Goal: Information Seeking & Learning: Learn about a topic

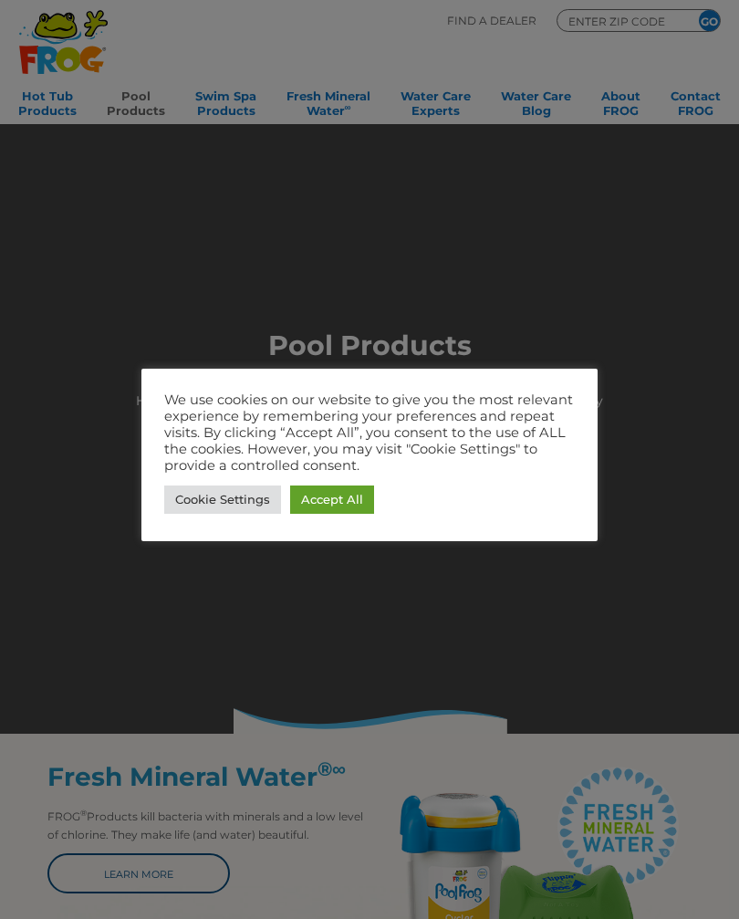
click at [349, 492] on link "Accept All" at bounding box center [332, 499] width 84 height 28
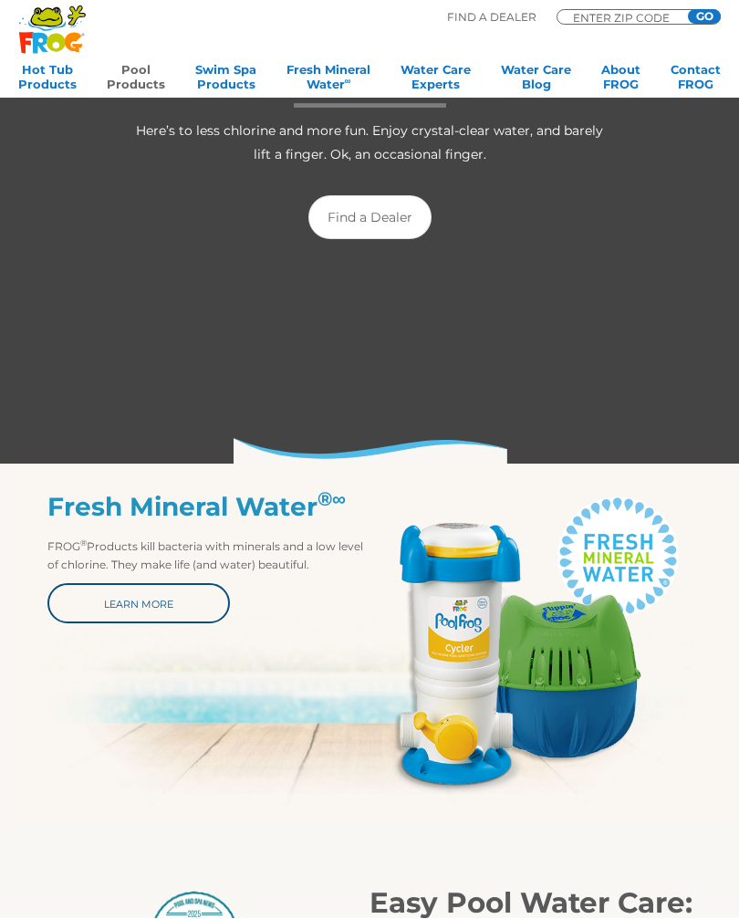
scroll to position [270, 0]
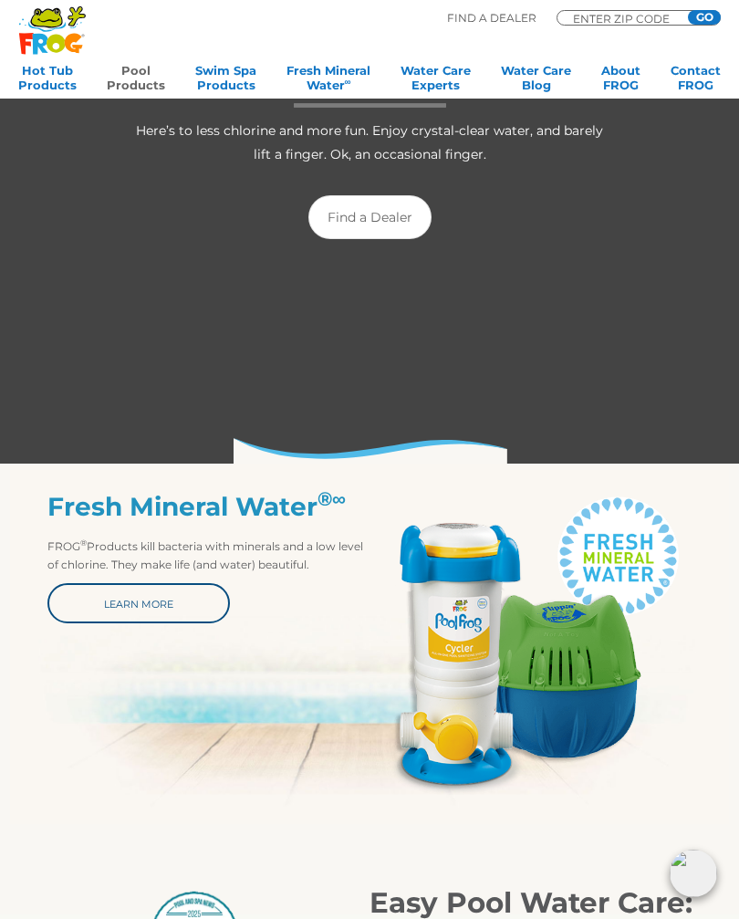
click at [155, 600] on link "Learn More" at bounding box center [138, 603] width 182 height 40
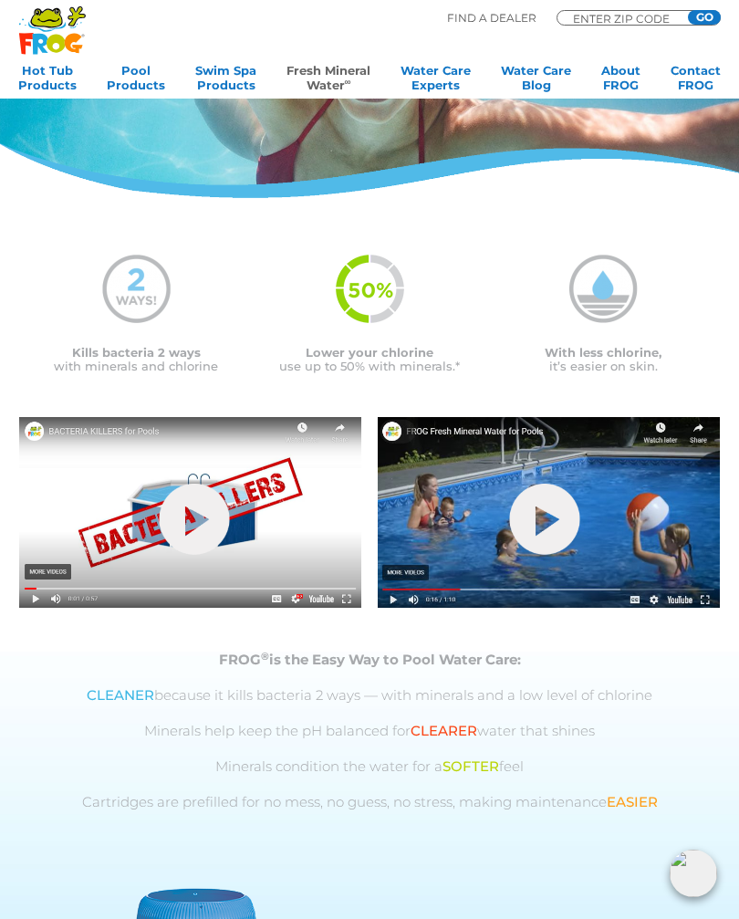
scroll to position [213, 0]
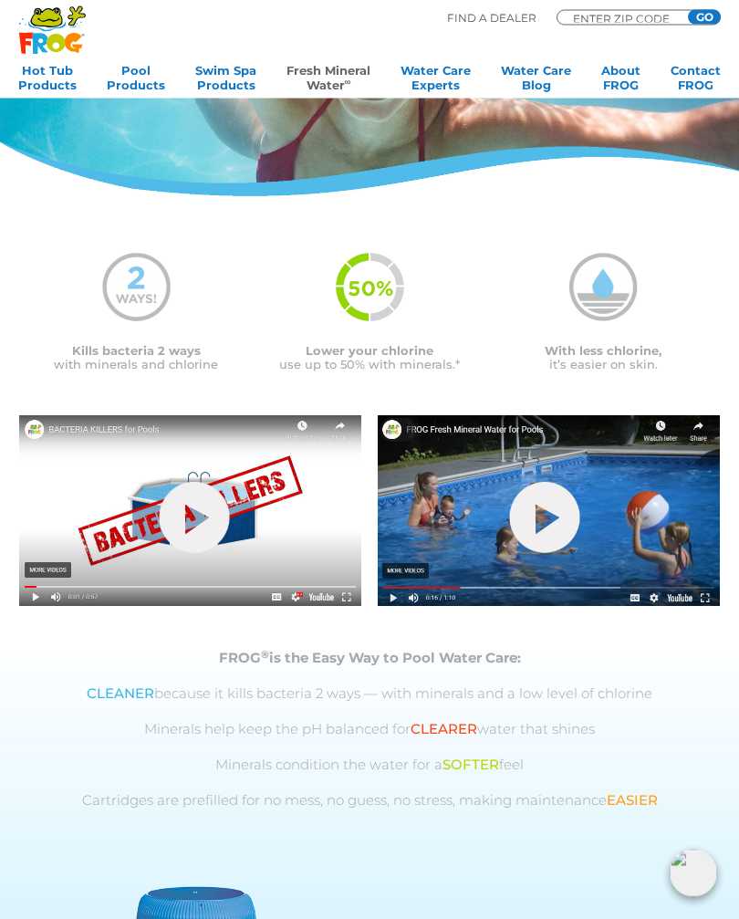
click at [203, 514] on link "hide-me" at bounding box center [195, 518] width 70 height 71
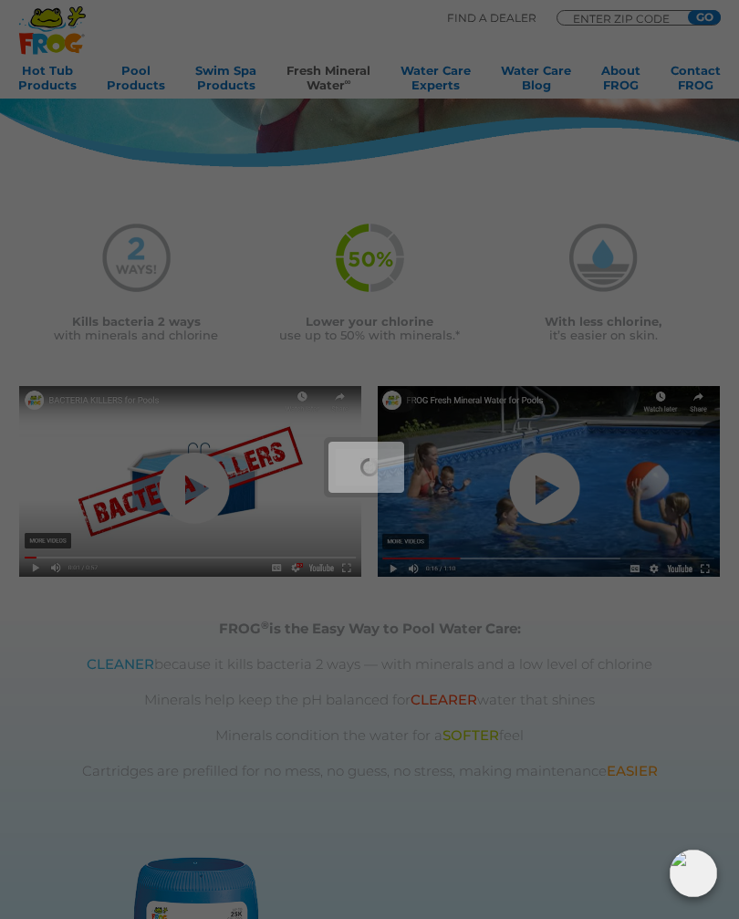
scroll to position [244, 0]
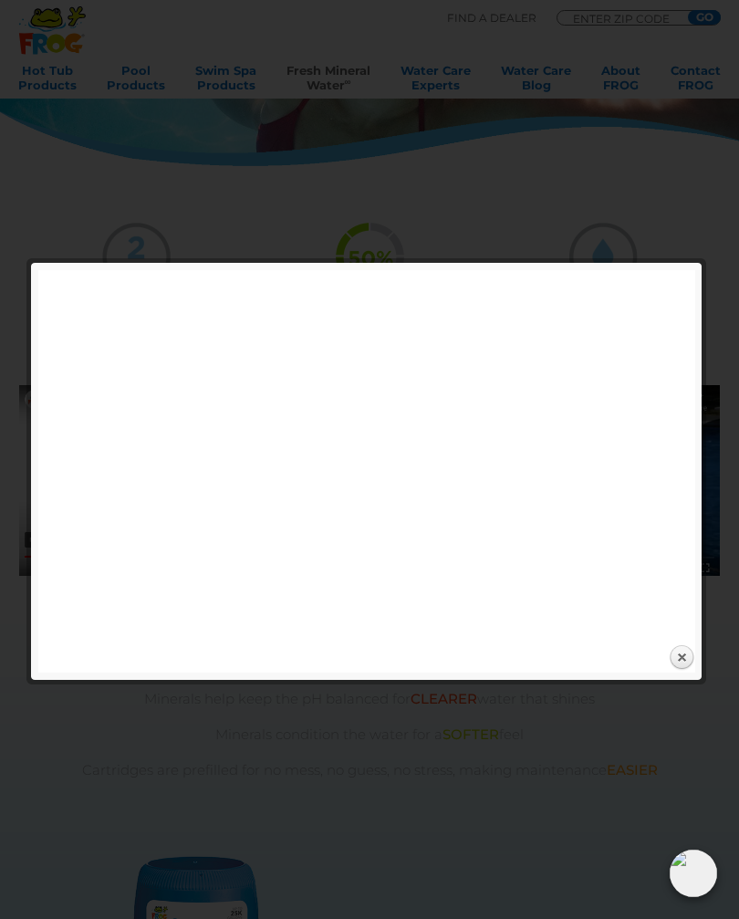
click at [676, 655] on link "Close" at bounding box center [681, 657] width 27 height 27
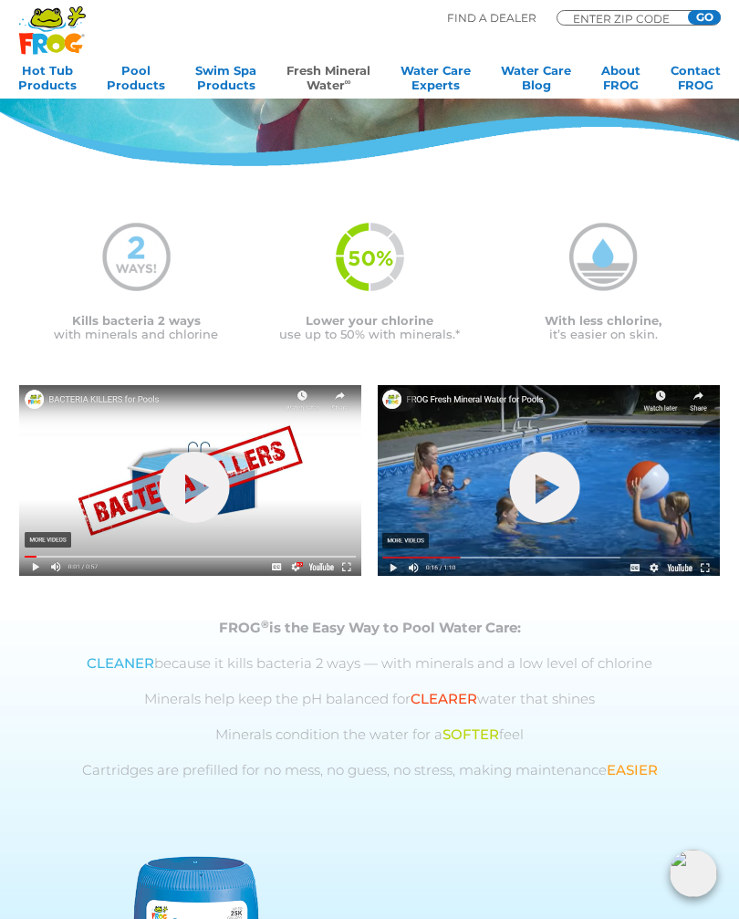
click at [562, 489] on link "hide-me" at bounding box center [545, 487] width 70 height 71
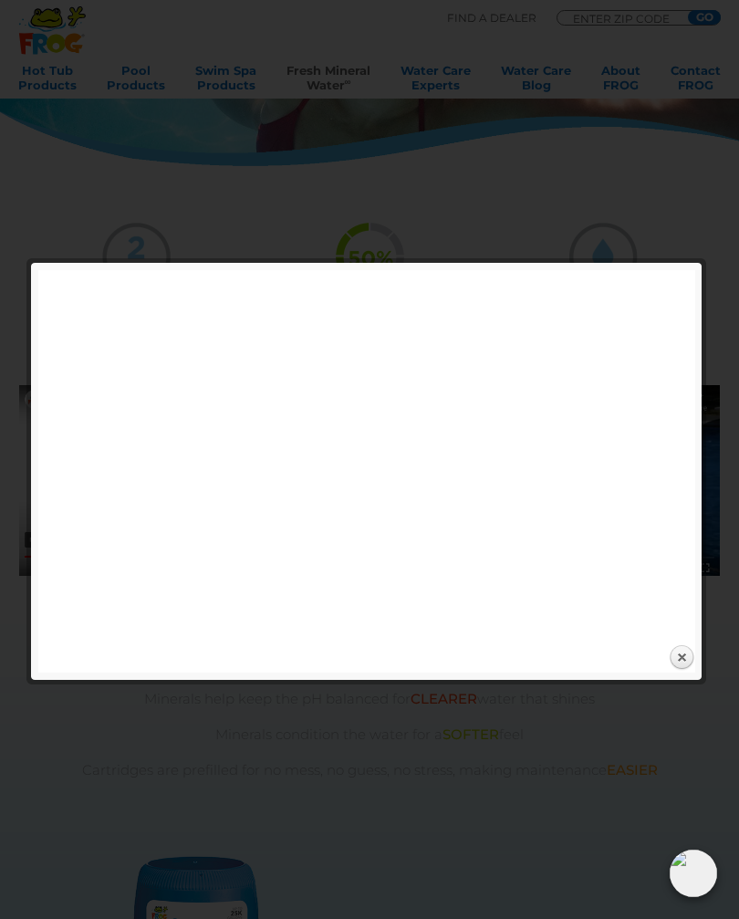
click at [687, 656] on link "Close" at bounding box center [681, 657] width 27 height 27
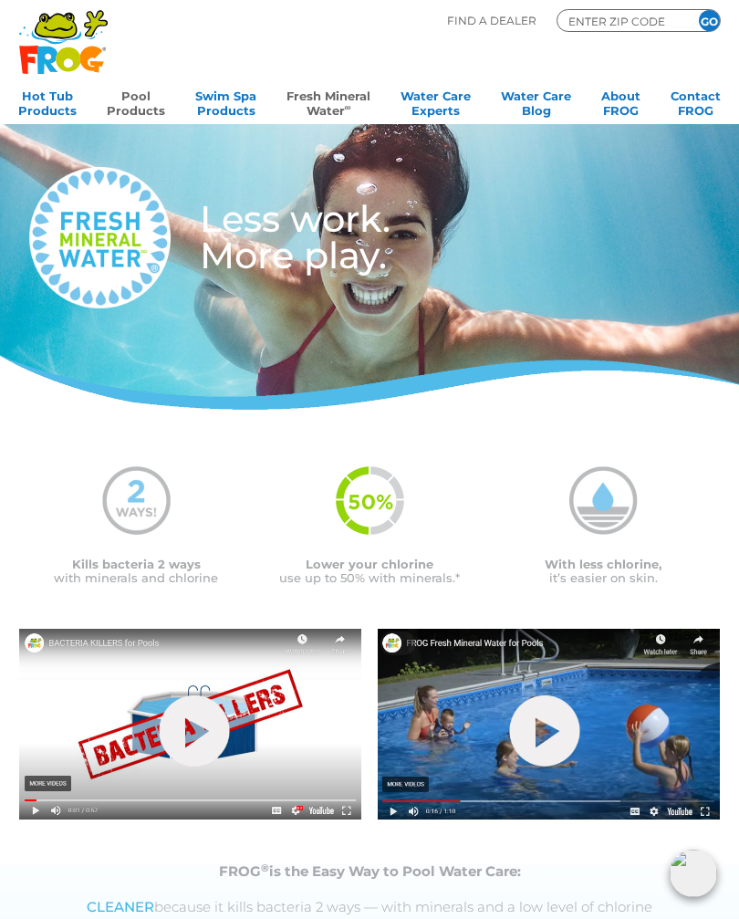
click at [130, 109] on link "Pool Products" at bounding box center [136, 101] width 58 height 36
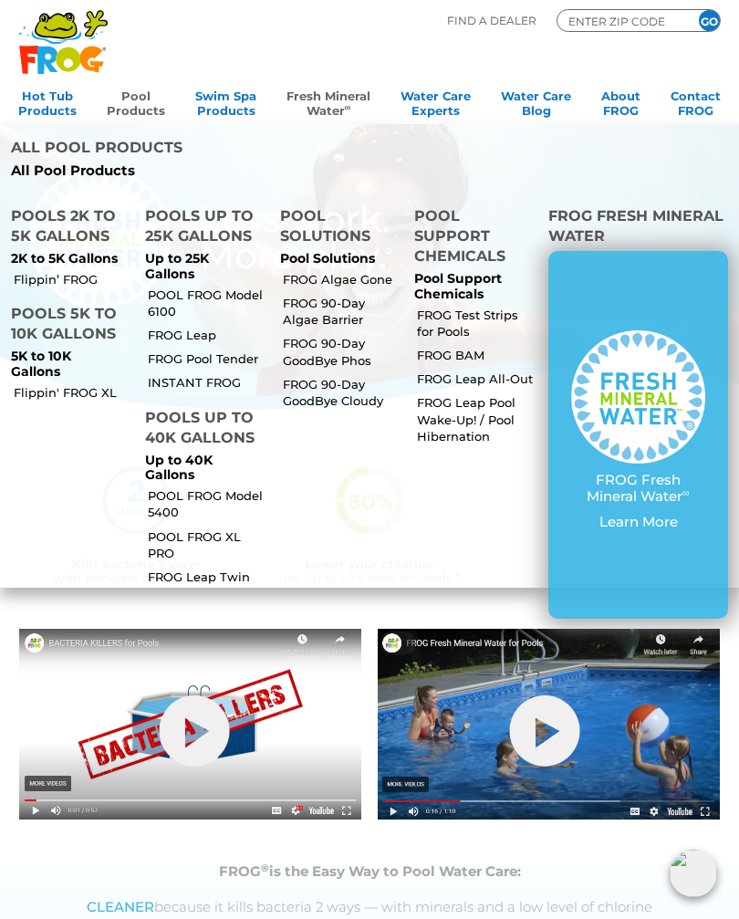
click at [183, 286] on link "POOL FROG Model 6100" at bounding box center [206, 302] width 116 height 33
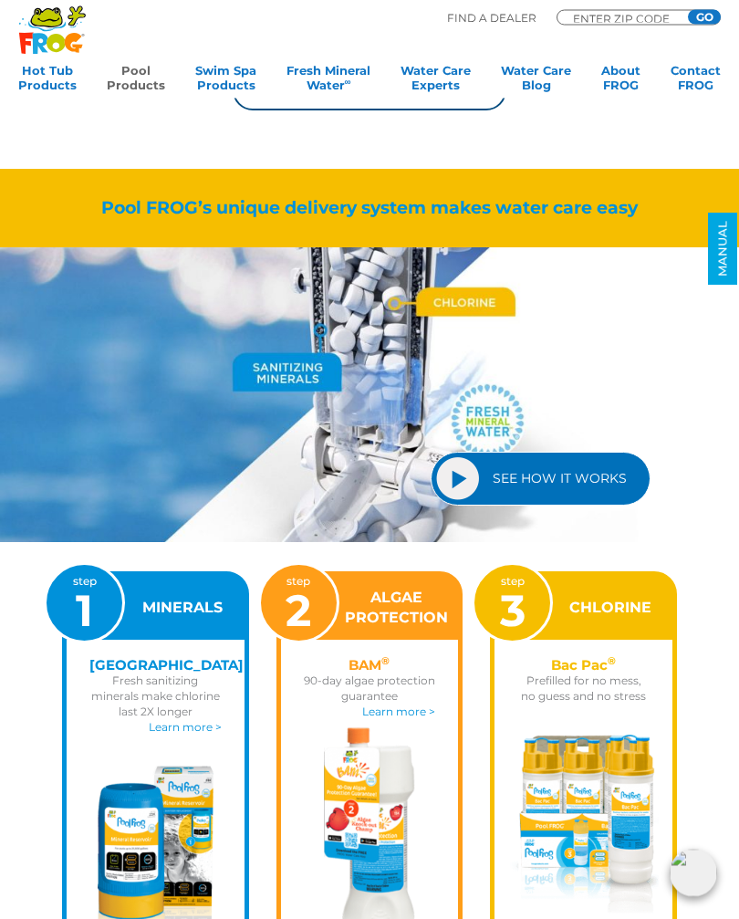
scroll to position [1381, 0]
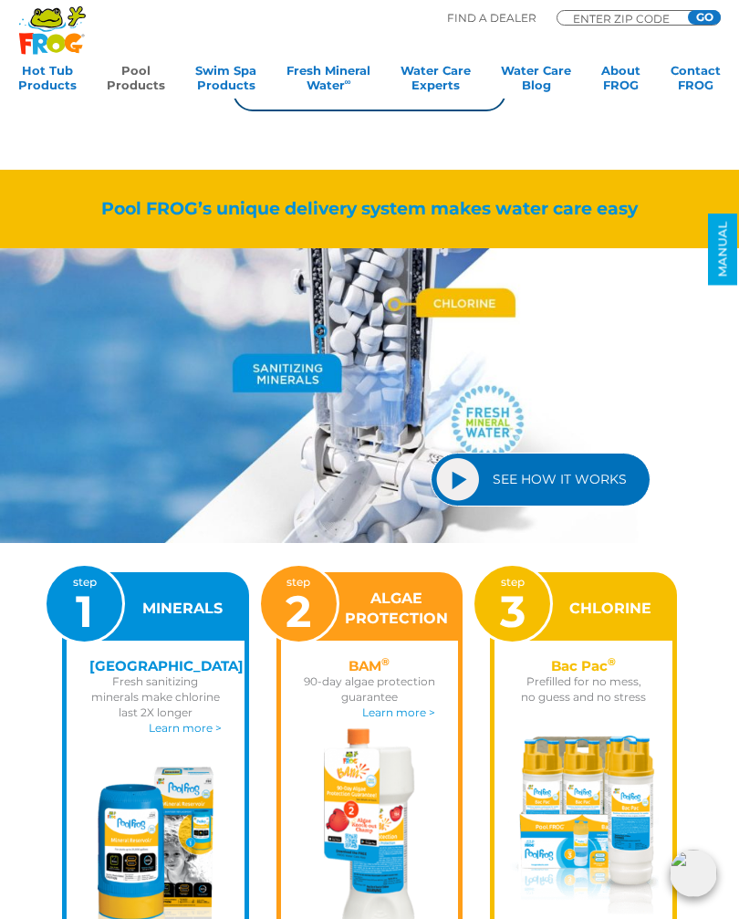
click at [462, 480] on link "SEE HOW IT WORKS" at bounding box center [541, 479] width 220 height 54
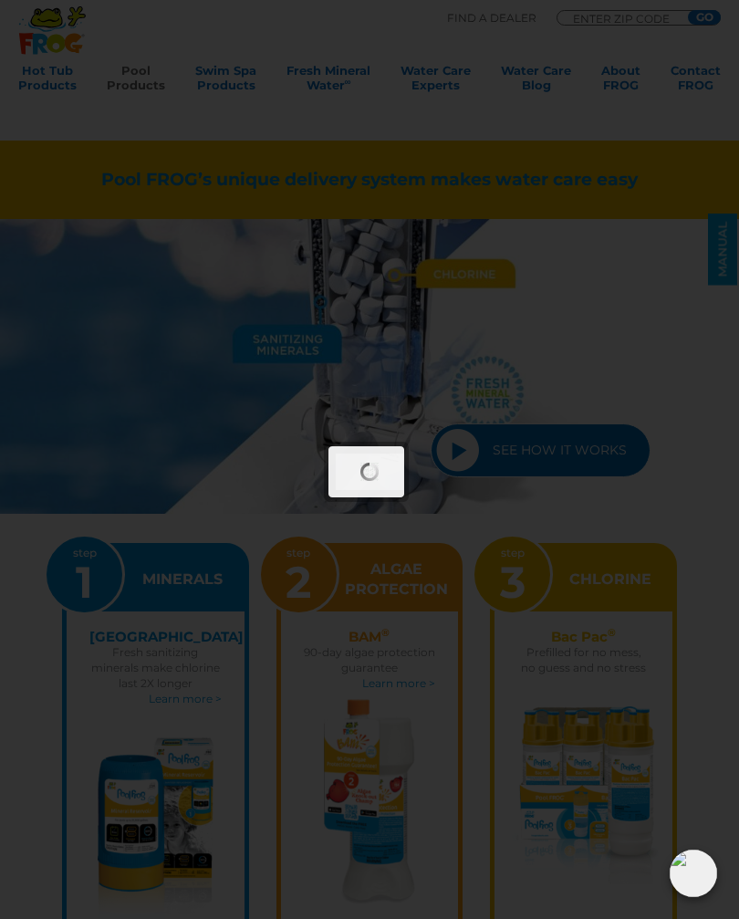
scroll to position [1411, 0]
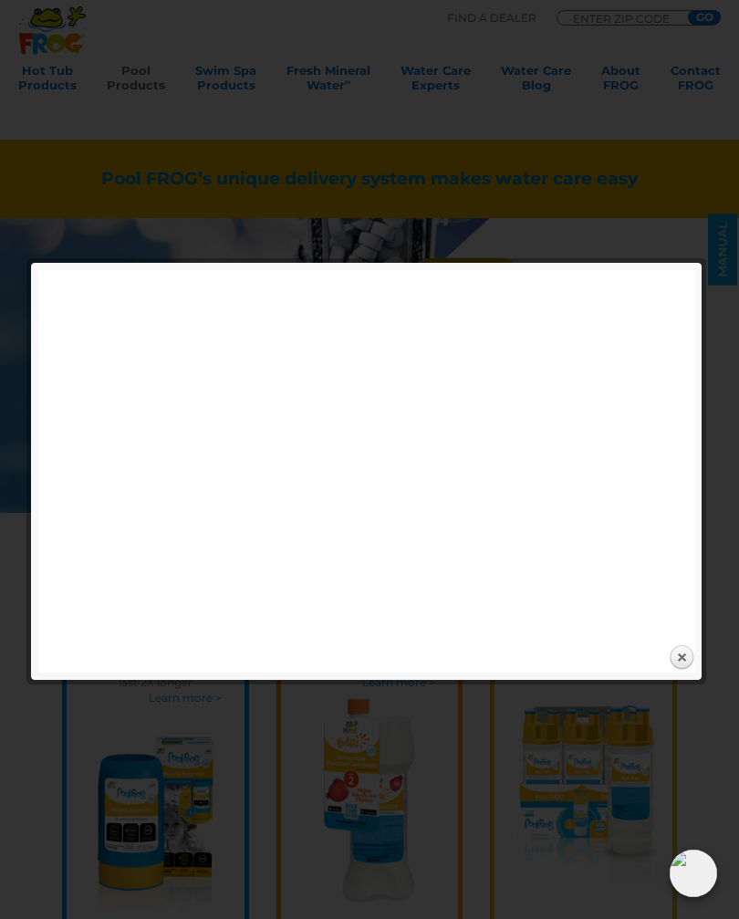
click at [681, 651] on link "Close" at bounding box center [681, 657] width 27 height 27
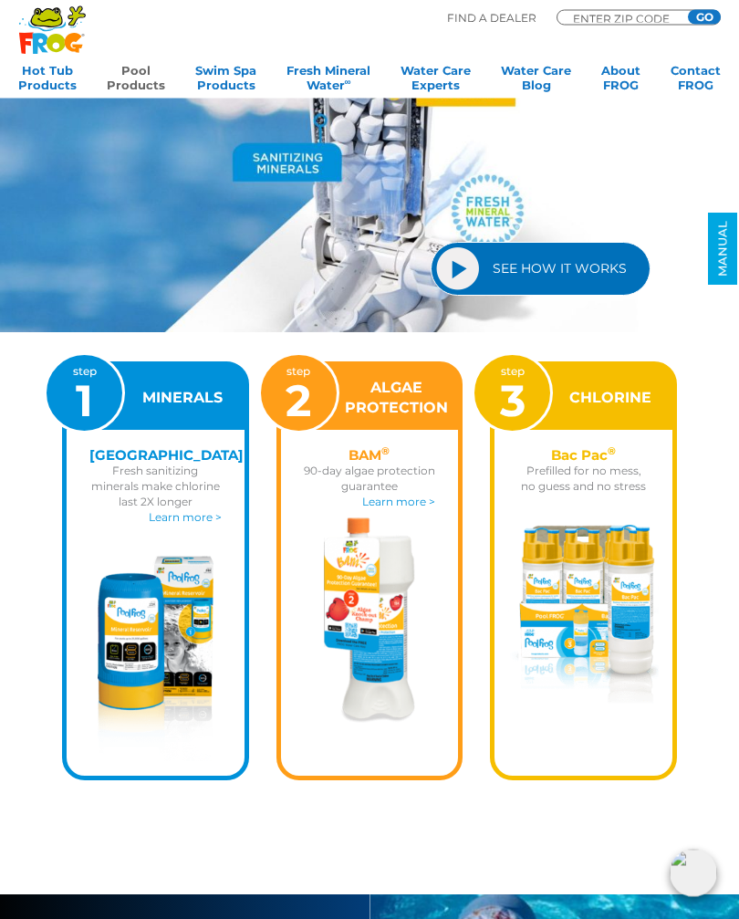
scroll to position [1592, 0]
click at [390, 614] on img at bounding box center [369, 619] width 91 height 205
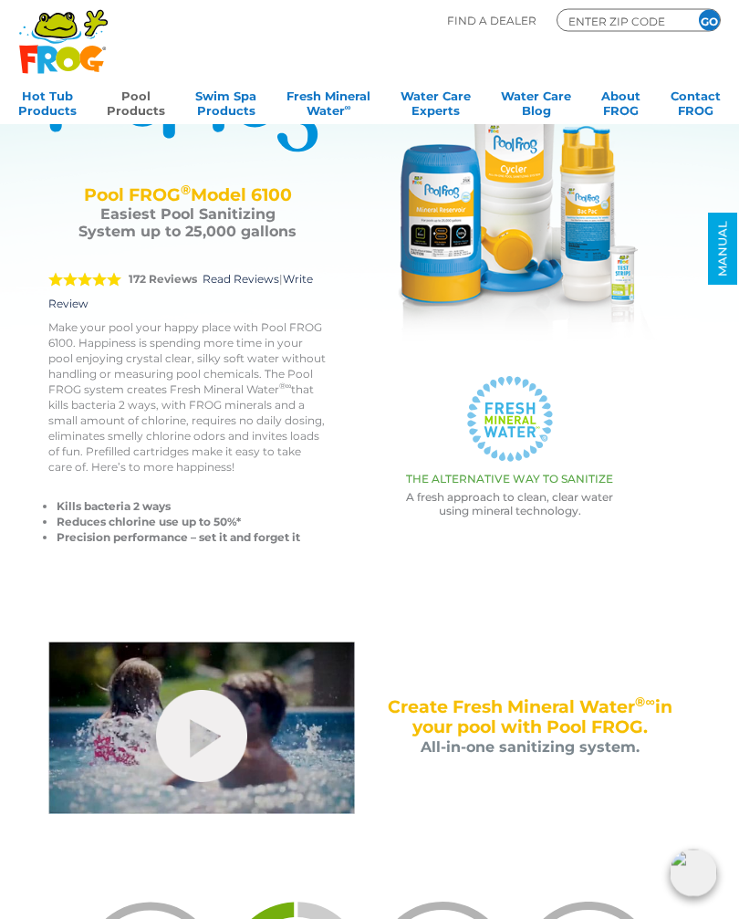
scroll to position [0, 0]
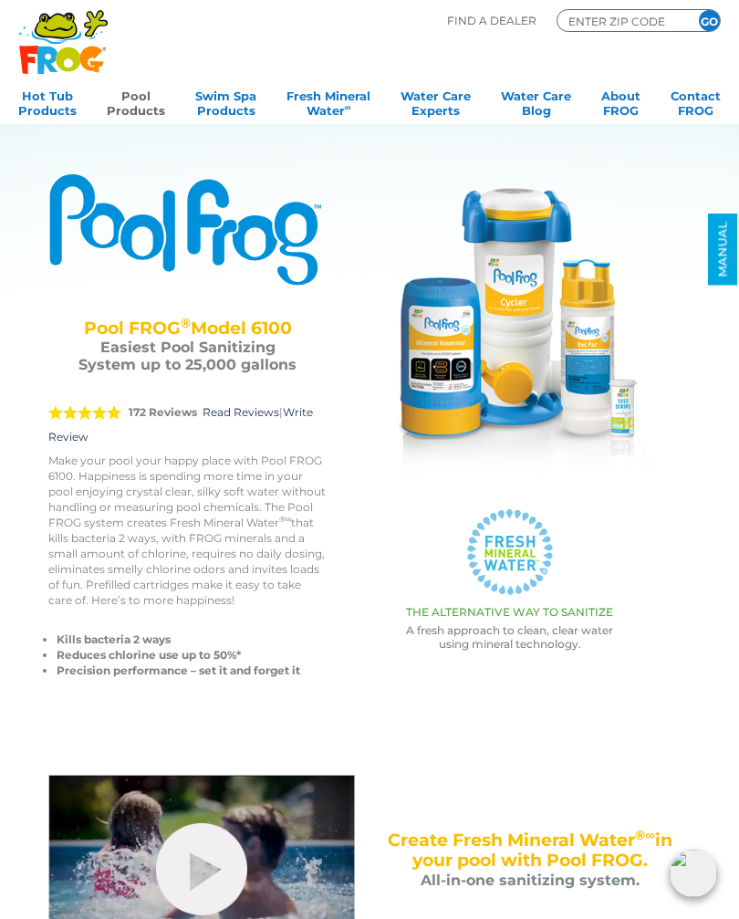
click at [133, 99] on link "Pool Products" at bounding box center [136, 101] width 58 height 36
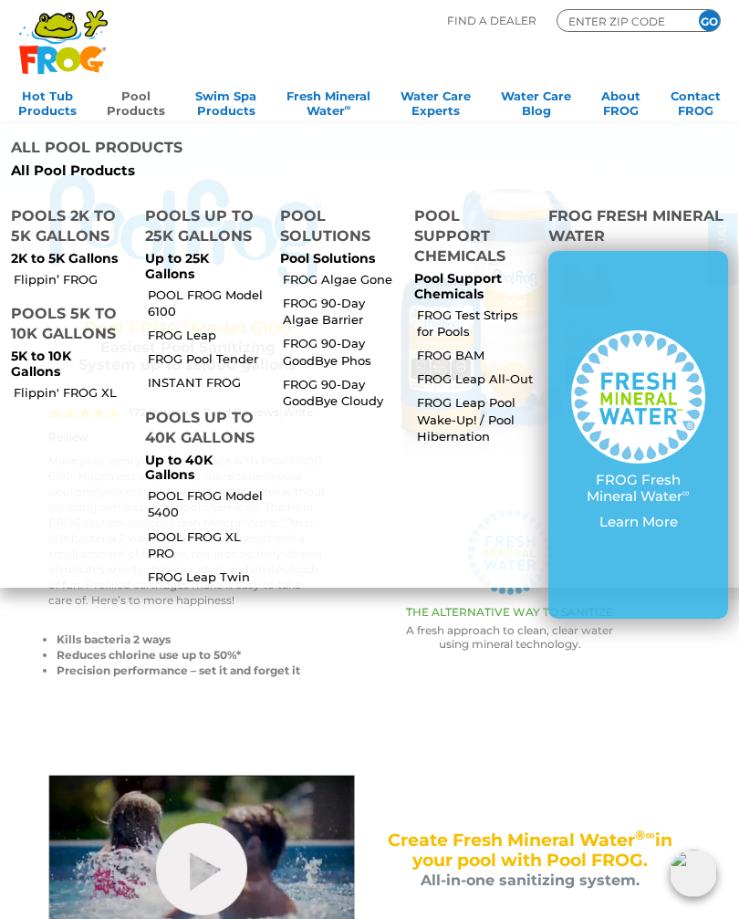
click at [197, 327] on link "FROG Leap" at bounding box center [206, 335] width 116 height 16
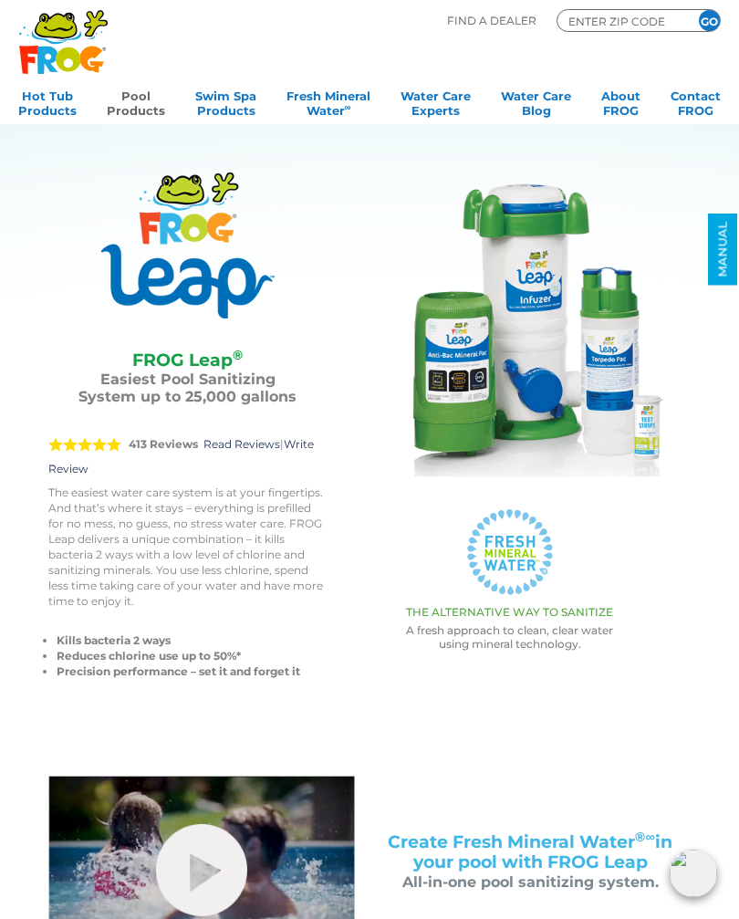
click at [139, 107] on link "Pool Products" at bounding box center [136, 101] width 58 height 36
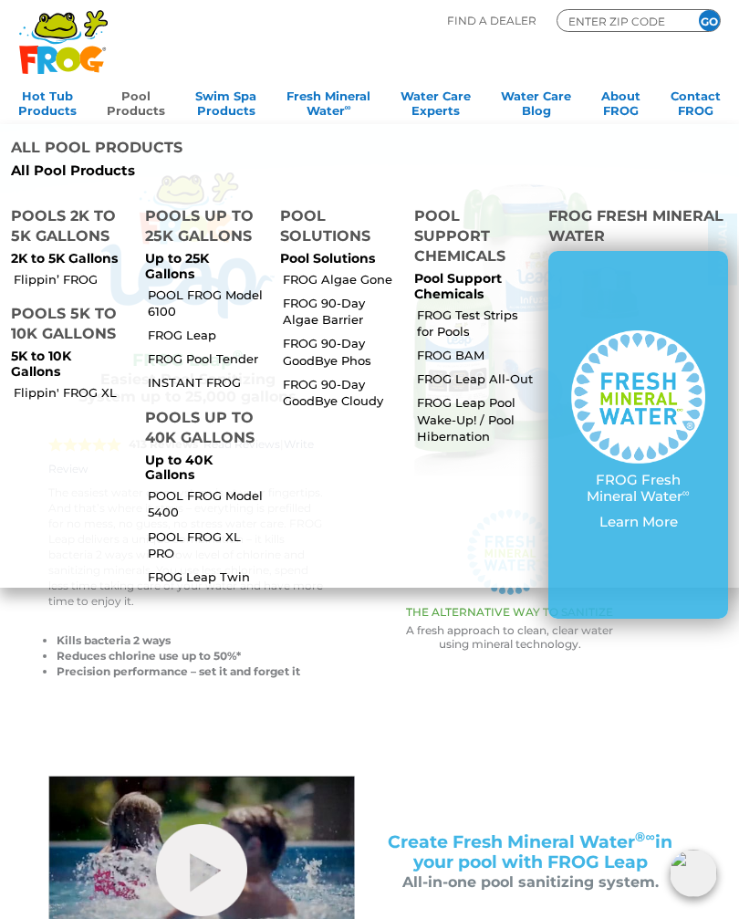
click at [217, 374] on link "INSTANT FROG" at bounding box center [206, 382] width 116 height 16
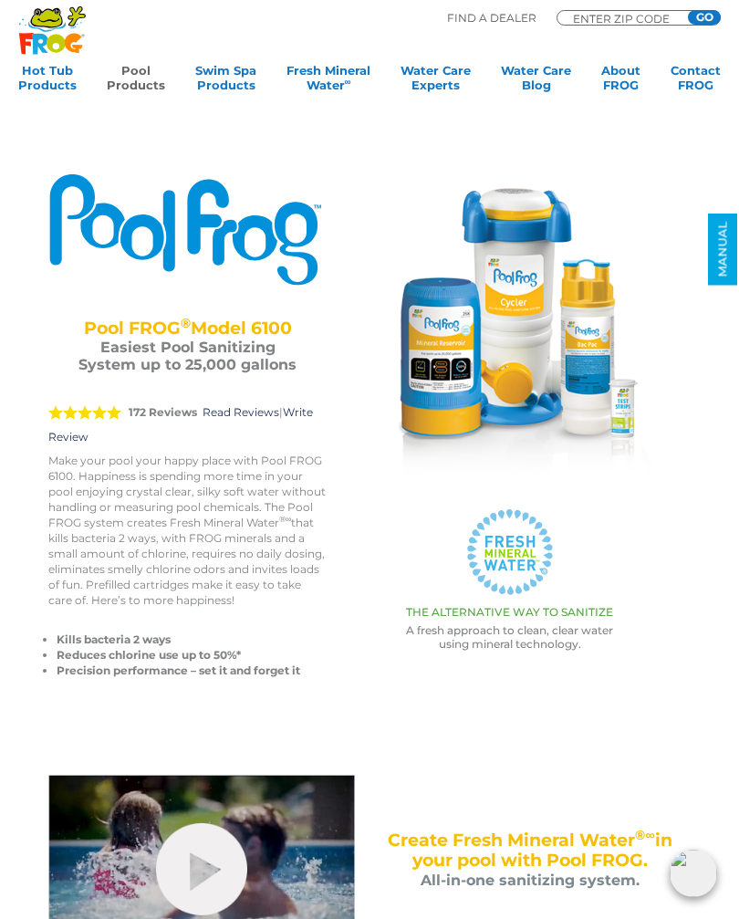
scroll to position [1411, 0]
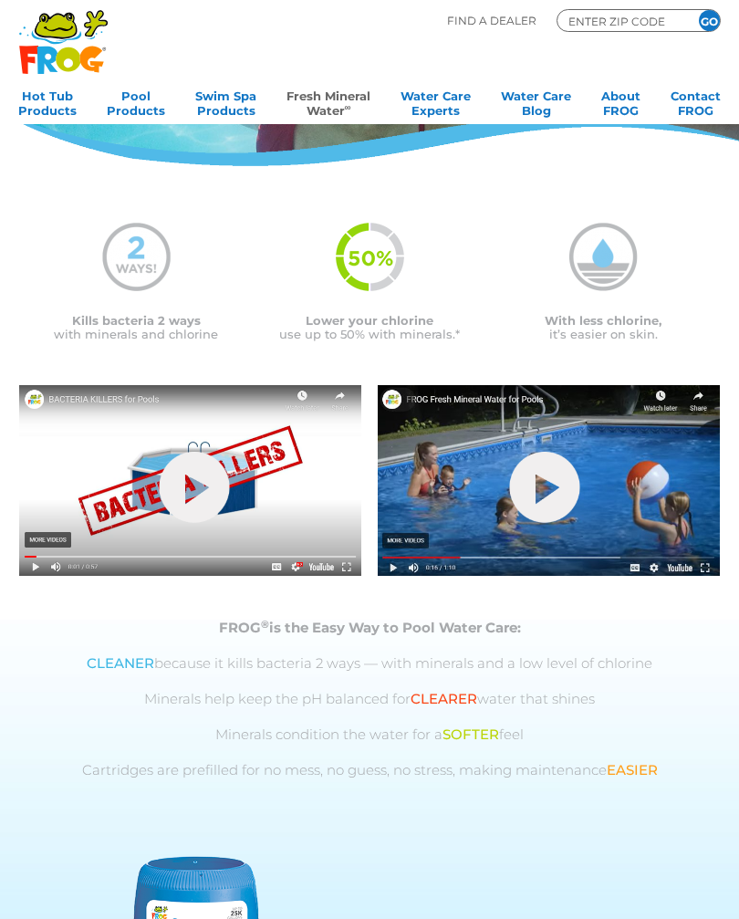
scroll to position [244, 0]
